Goal: Information Seeking & Learning: Learn about a topic

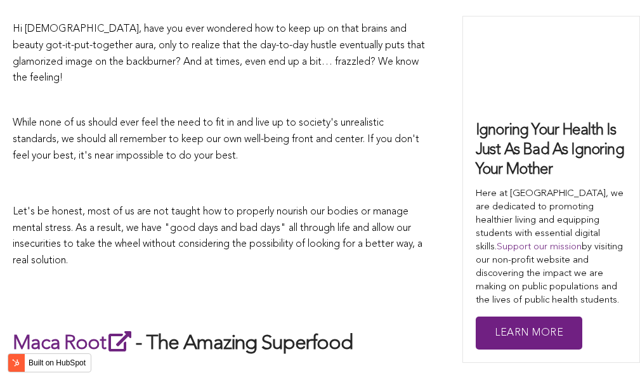
scroll to position [2143, 0]
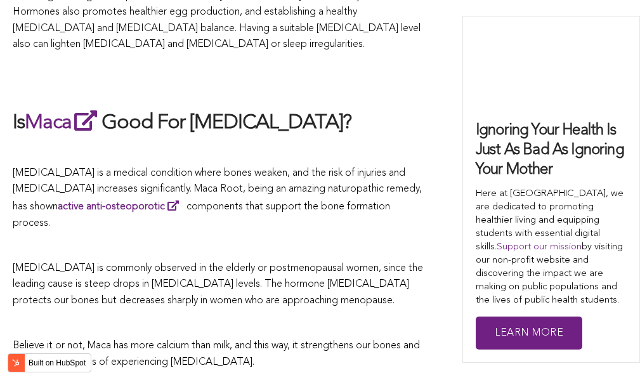
click at [221, 190] on span "[MEDICAL_DATA] is a medical condition where bones weaken, and the risk of injur…" at bounding box center [217, 198] width 409 height 60
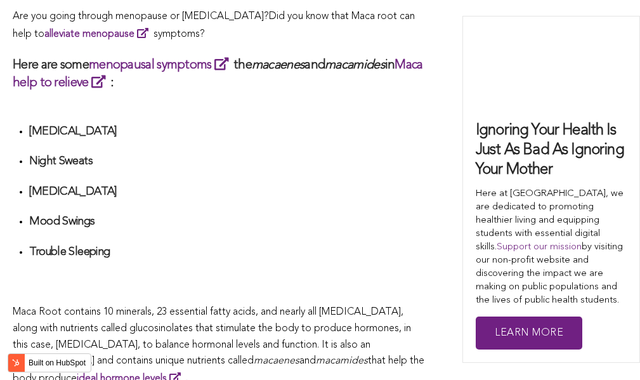
scroll to position [3282, 0]
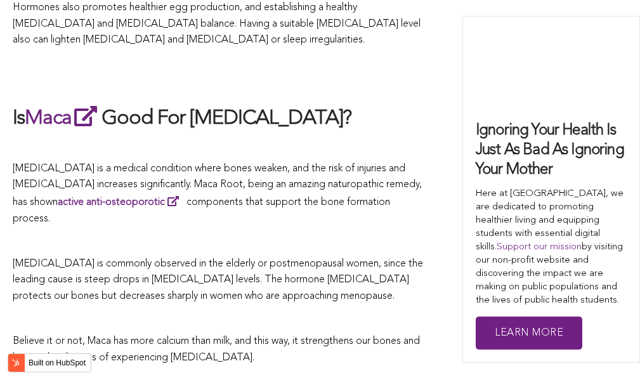
click at [406, 190] on p "[MEDICAL_DATA] is a medical condition where bones weaken, and the risk of injur…" at bounding box center [219, 194] width 412 height 66
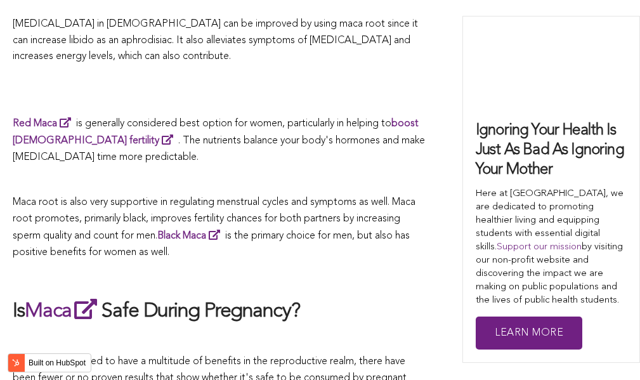
scroll to position [3650, 0]
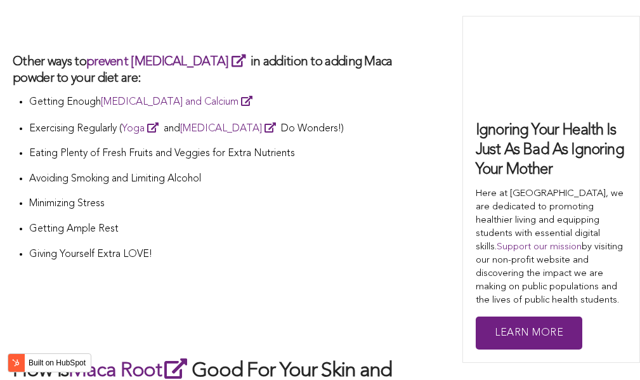
click at [146, 221] on p "Getting Ample Rest" at bounding box center [227, 229] width 396 height 16
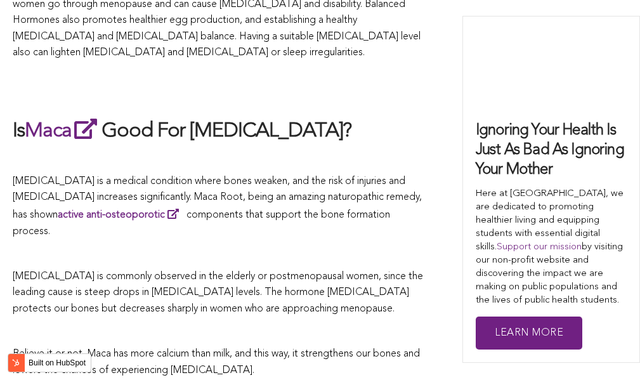
scroll to position [3601, 0]
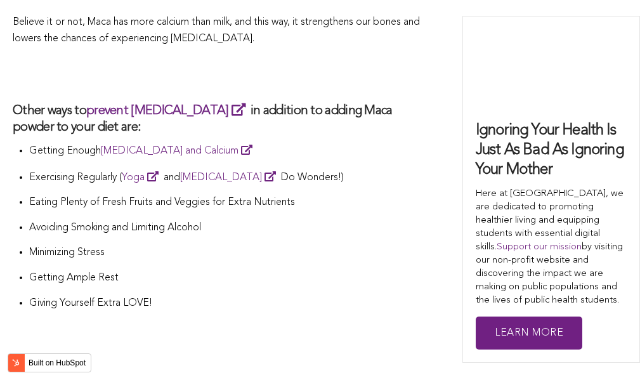
click at [312, 220] on p "Avoiding Smoking and Limiting Alcohol" at bounding box center [227, 228] width 396 height 16
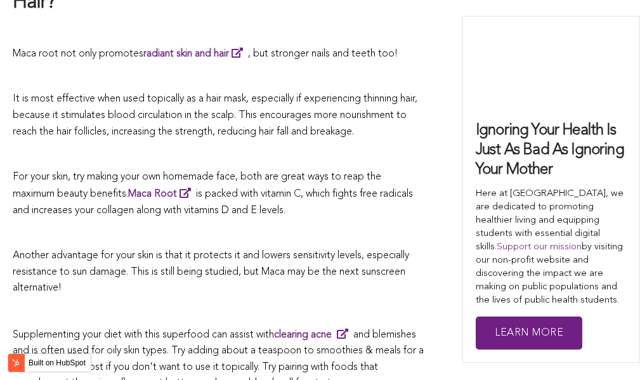
scroll to position [4108, 0]
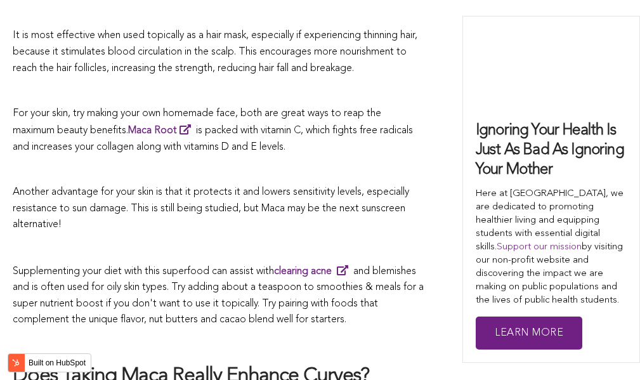
click at [358, 126] on span "is packed with vitamin C, which fights free radicals and increases your collage…" at bounding box center [213, 139] width 400 height 27
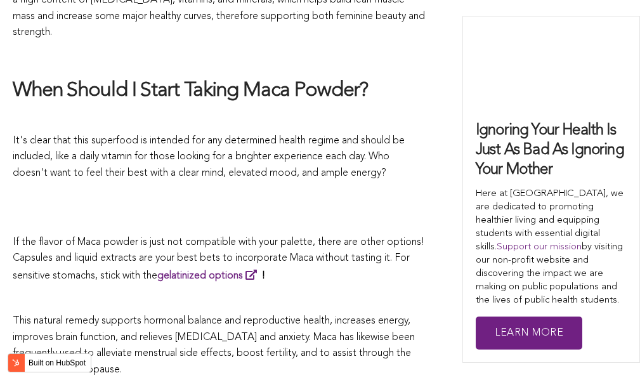
scroll to position [3828, 0]
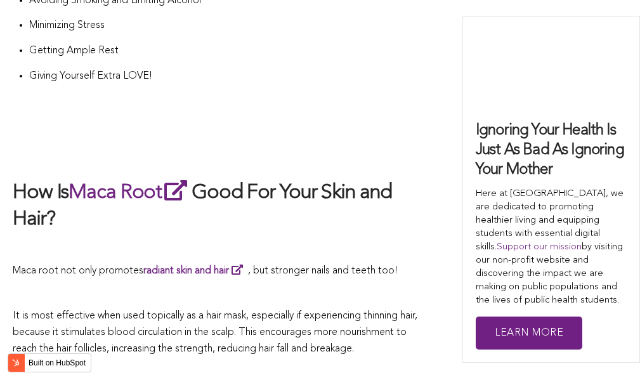
click at [313, 190] on h2 "How Is Maca Root Good For Your Skin and Hair?" at bounding box center [219, 205] width 412 height 55
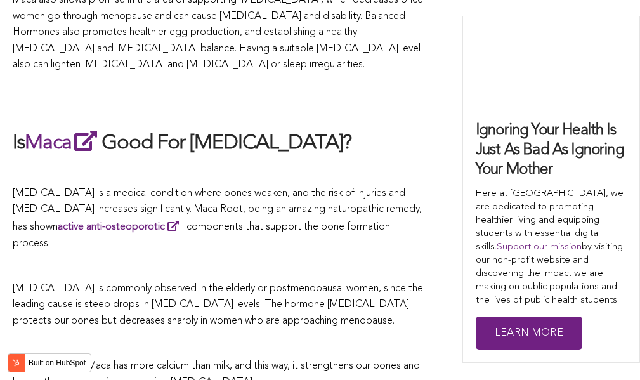
scroll to position [2548, 0]
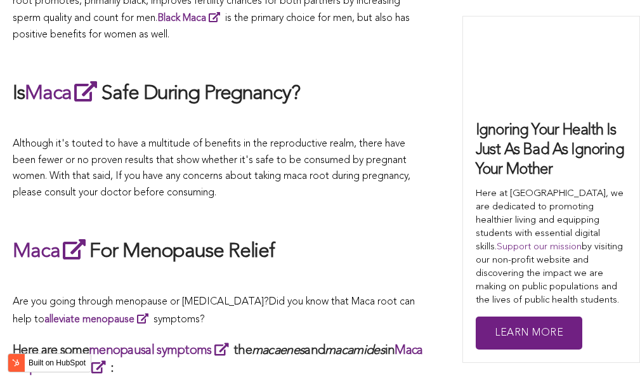
click at [431, 190] on div "CONTRIBUTORS [PERSON_NAME] Share this What Are The Health Benefits of Maca For …" at bounding box center [320, 292] width 615 height 4486
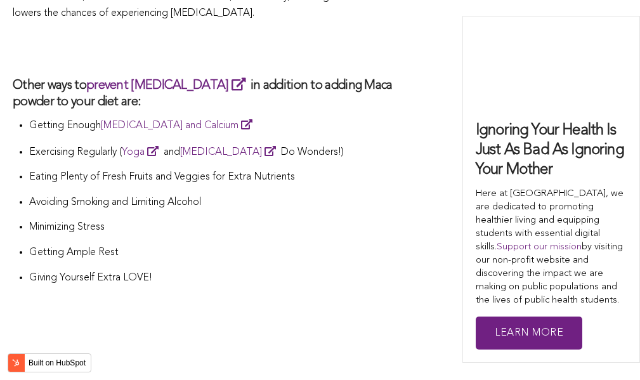
scroll to position [2613, 0]
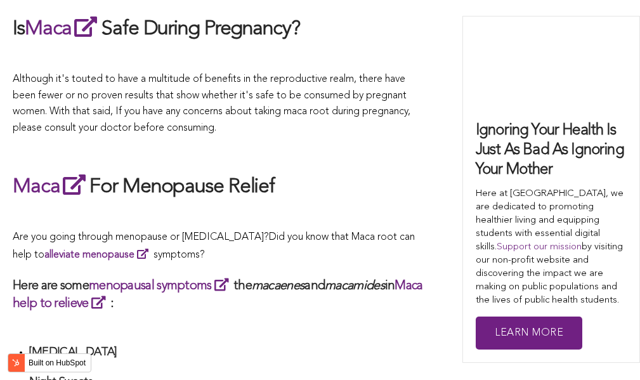
click at [305, 190] on span "What Are The Health Benefits of Maca For Women ? Hi [DEMOGRAPHIC_DATA], have yo…" at bounding box center [219, 311] width 412 height 4317
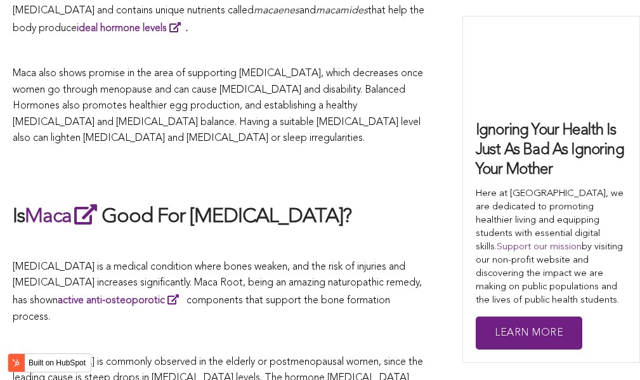
scroll to position [3928, 0]
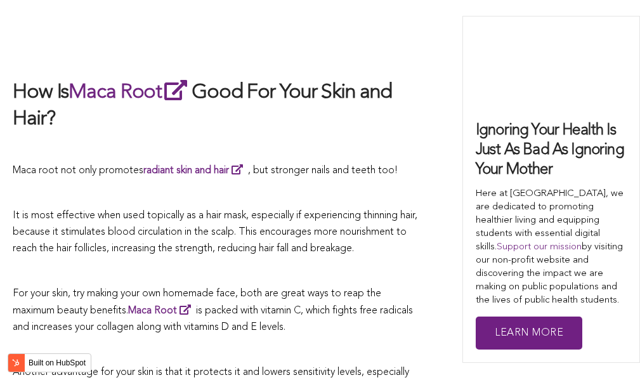
click at [319, 211] on span "It is most effective when used topically as a hair mask, especially if experien…" at bounding box center [215, 232] width 405 height 42
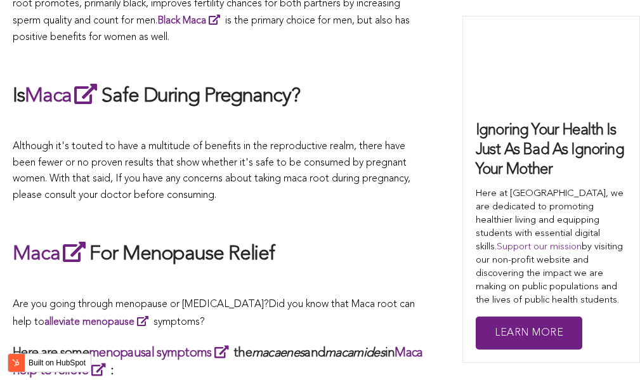
click at [312, 190] on span "What Are The Health Benefits of Maca For Women ? Hi [DEMOGRAPHIC_DATA], have yo…" at bounding box center [219, 378] width 412 height 4317
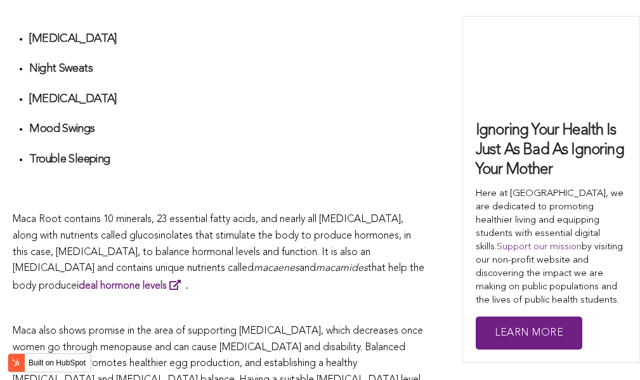
scroll to position [3297, 0]
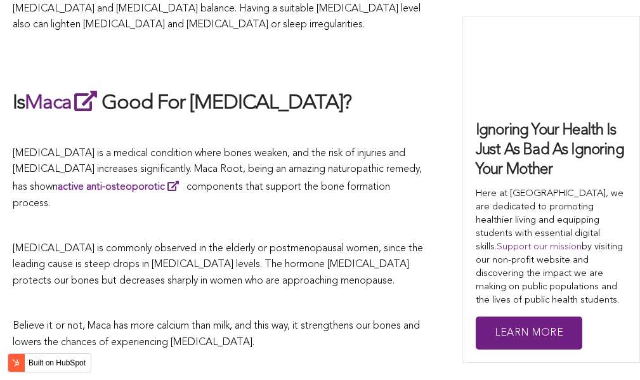
click at [309, 218] on p at bounding box center [219, 226] width 412 height 16
